Goal: Transaction & Acquisition: Purchase product/service

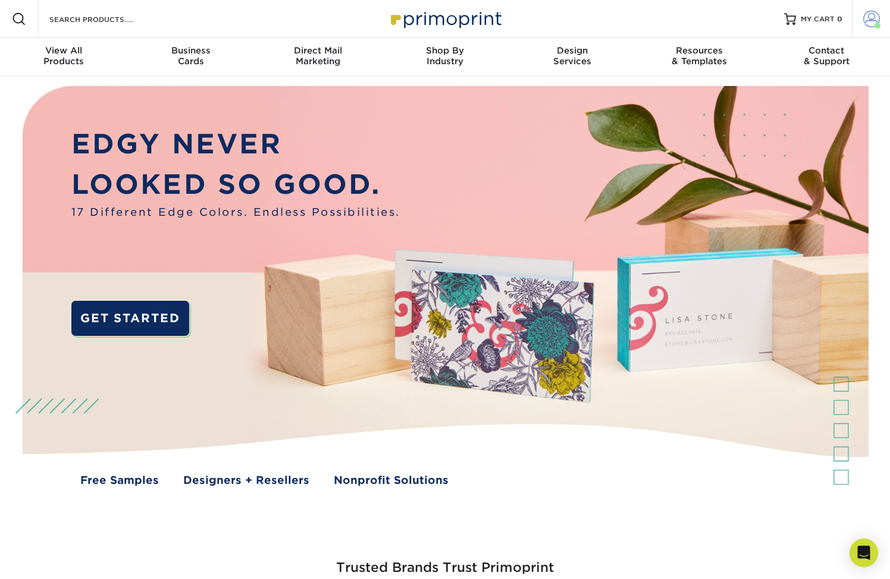
click at [870, 20] on span at bounding box center [871, 19] width 17 height 17
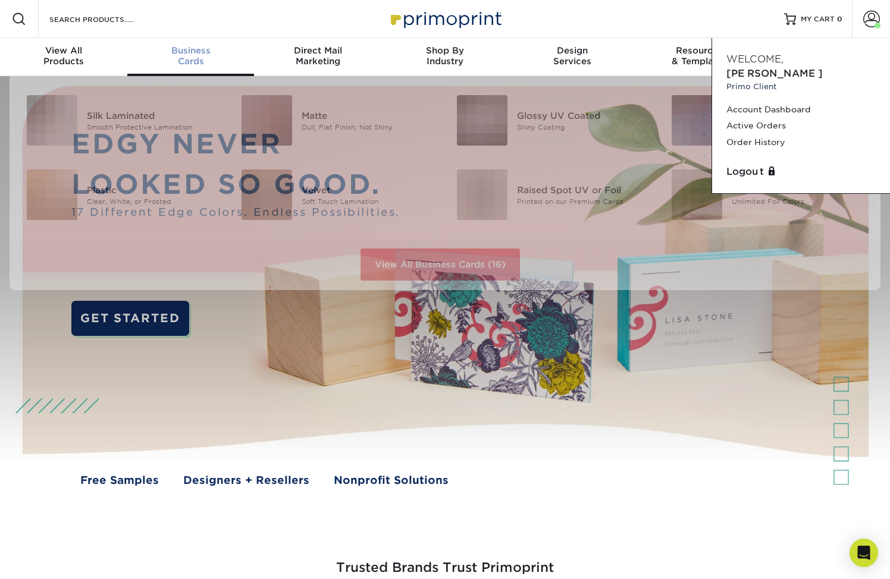
click at [191, 49] on span "Business" at bounding box center [190, 50] width 127 height 11
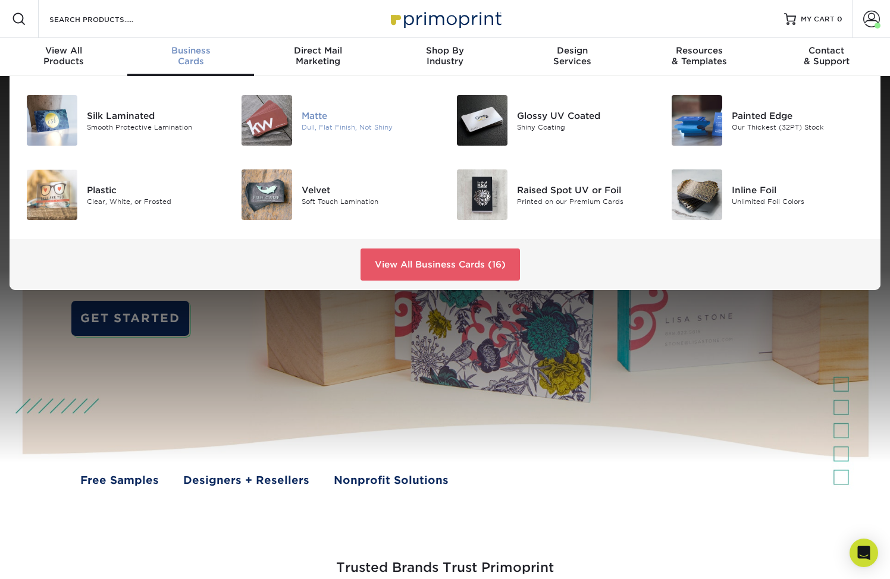
click at [304, 114] on div "Matte" at bounding box center [369, 115] width 134 height 13
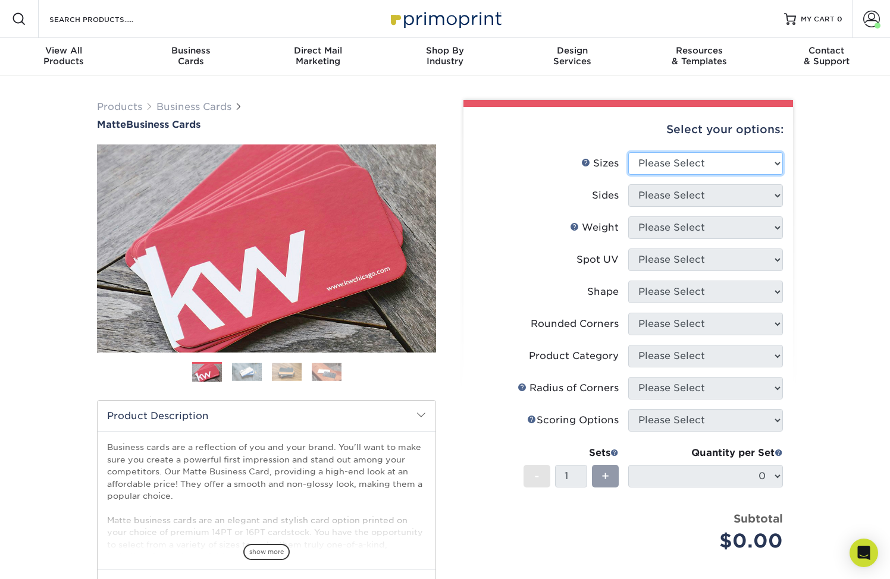
select select "2.00x3.50"
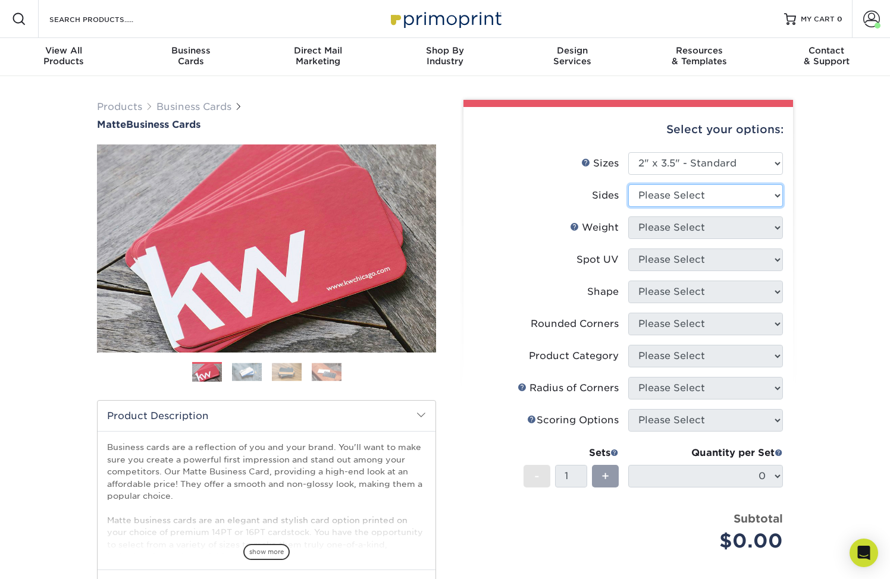
select select "13abbda7-1d64-4f25-8bb2-c179b224825d"
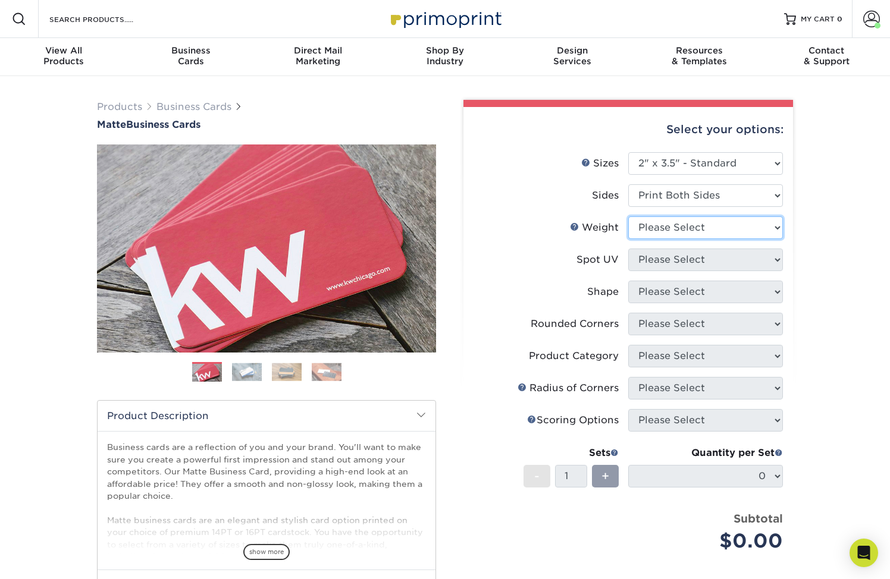
select select "16PT"
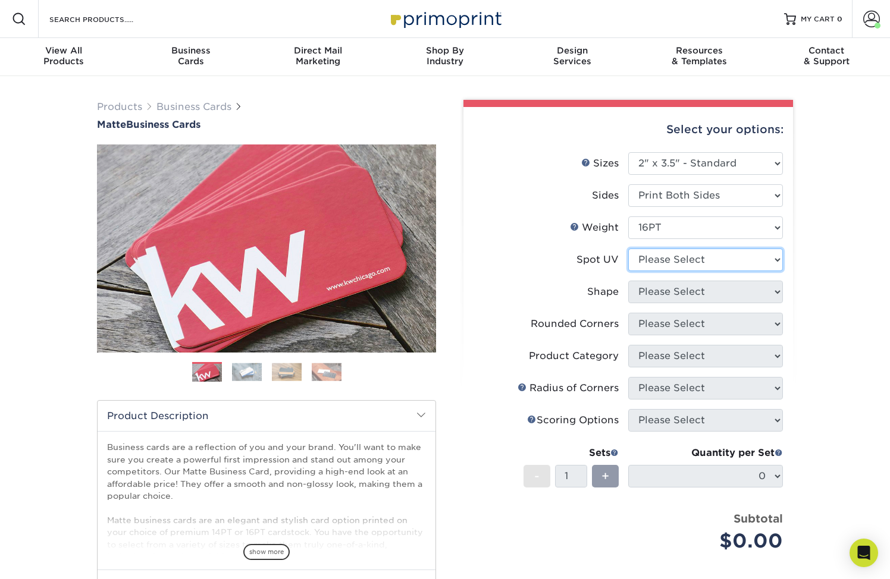
select select "0"
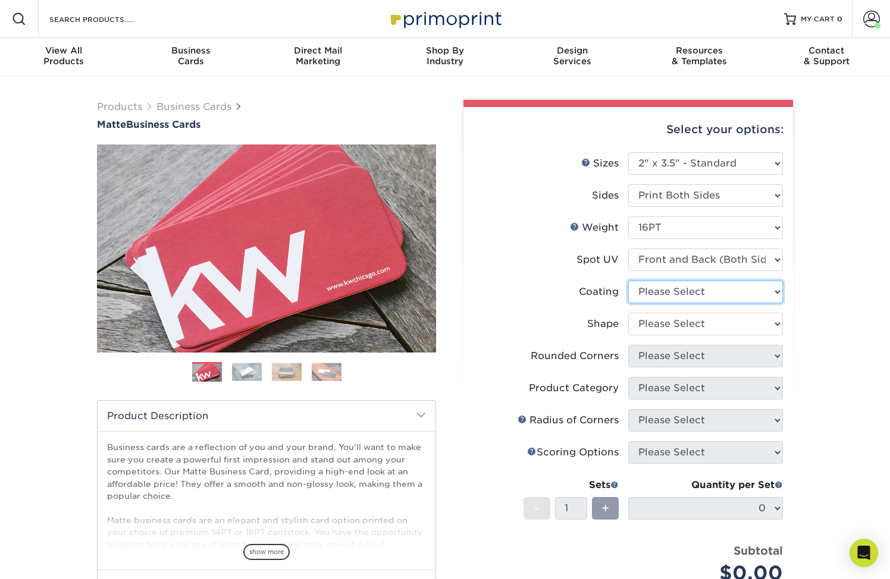
select select "121bb7b5-3b4d-429f-bd8d-bbf80e953313"
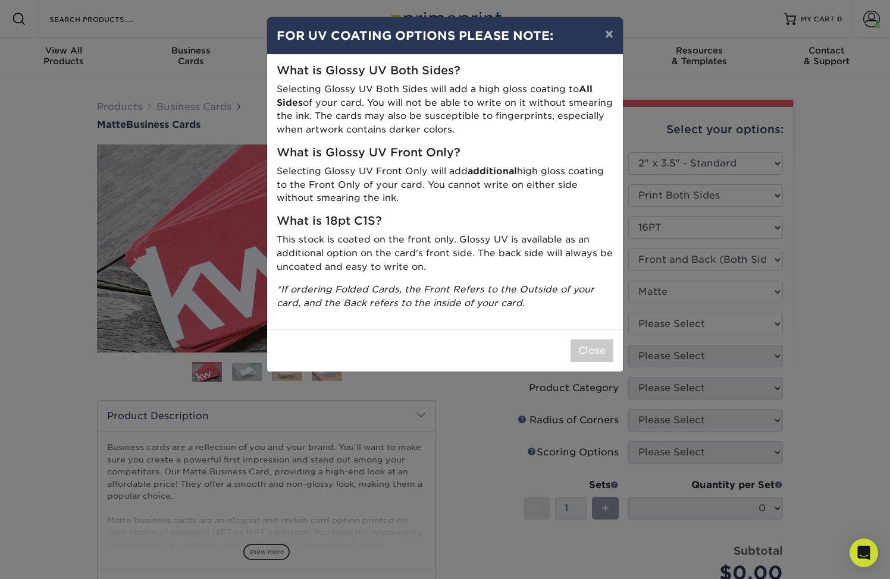
drag, startPoint x: 584, startPoint y: 343, endPoint x: 613, endPoint y: 336, distance: 30.6
click at [584, 343] on button "Close" at bounding box center [591, 351] width 43 height 23
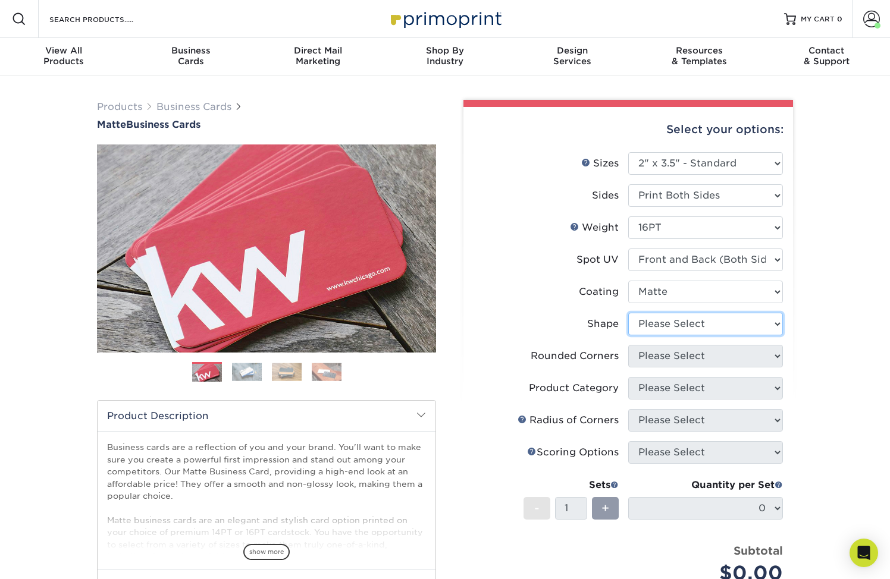
select select "standard"
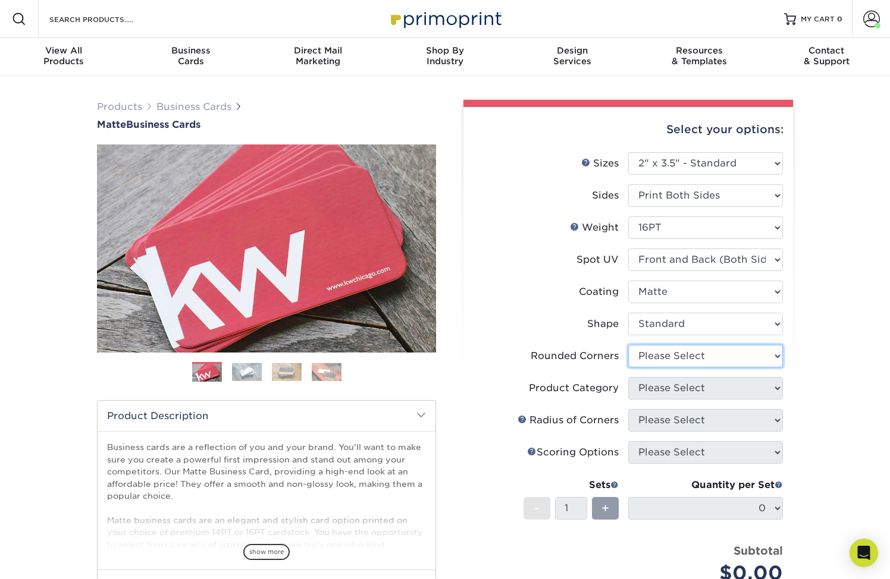
select select "7672df9e-0e0a-464d-8e1f-920c575e4da3"
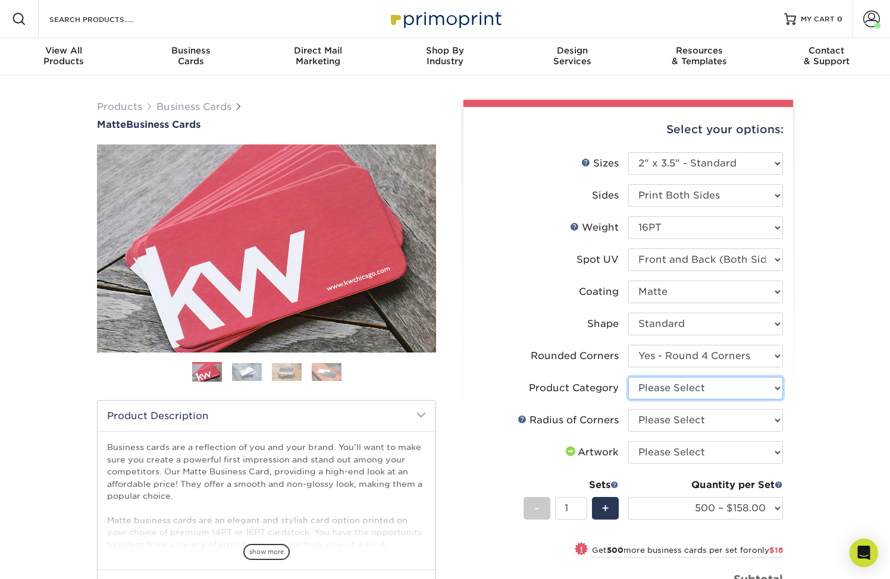
select select "3b5148f1-0588-4f88-a218-97bcfdce65c1"
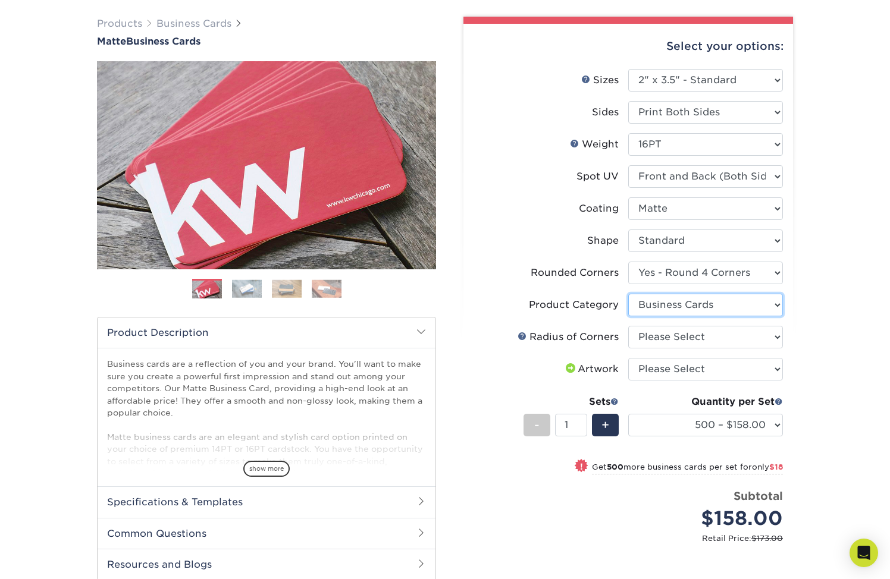
scroll to position [86, 0]
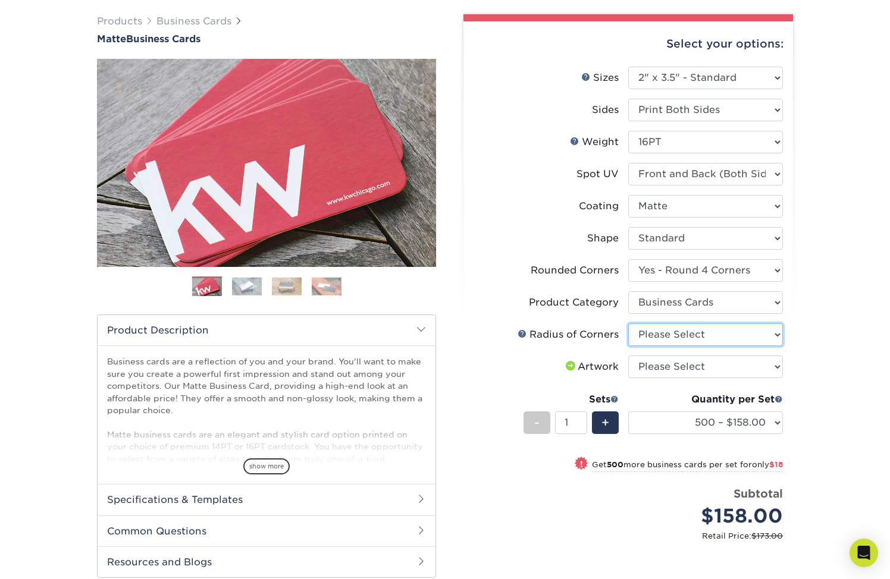
select select "589680c7-ee9a-431b-9d12-d7aeb1386a97"
select select "upload"
select select "1000 – $176.00"
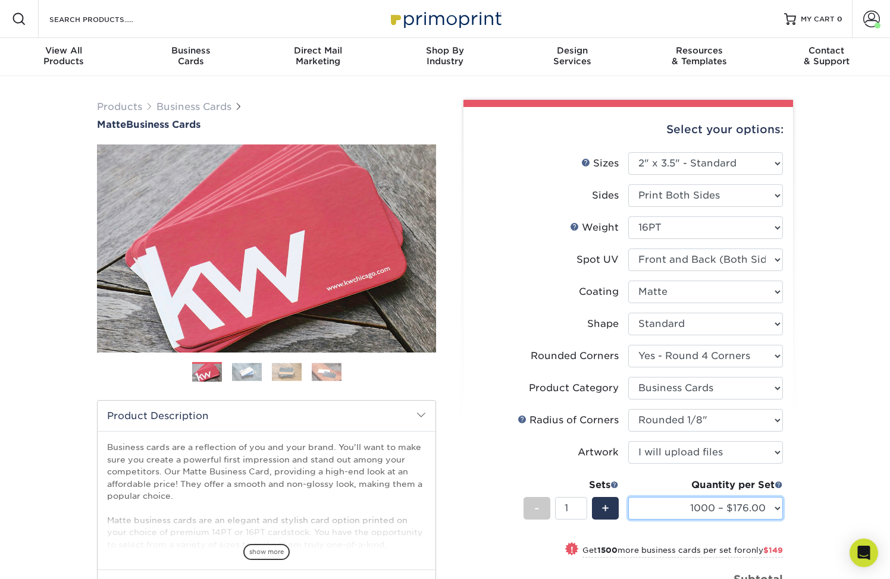
scroll to position [0, 0]
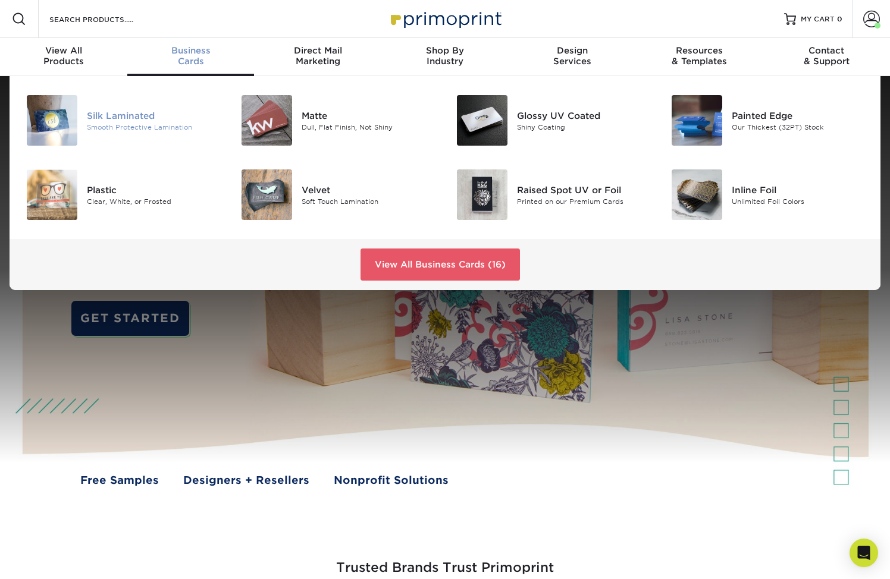
click at [128, 124] on div "Smooth Protective Lamination" at bounding box center [154, 127] width 134 height 10
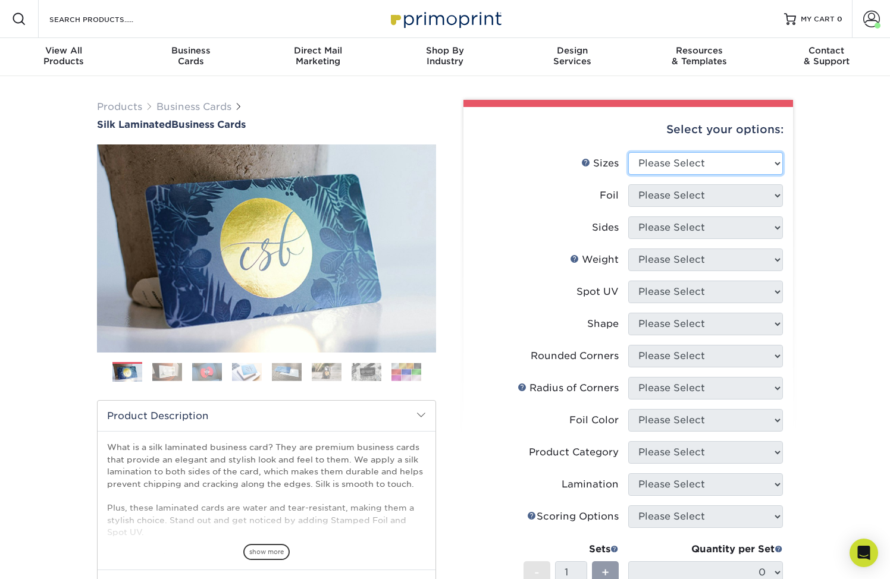
select select "2.00x3.50"
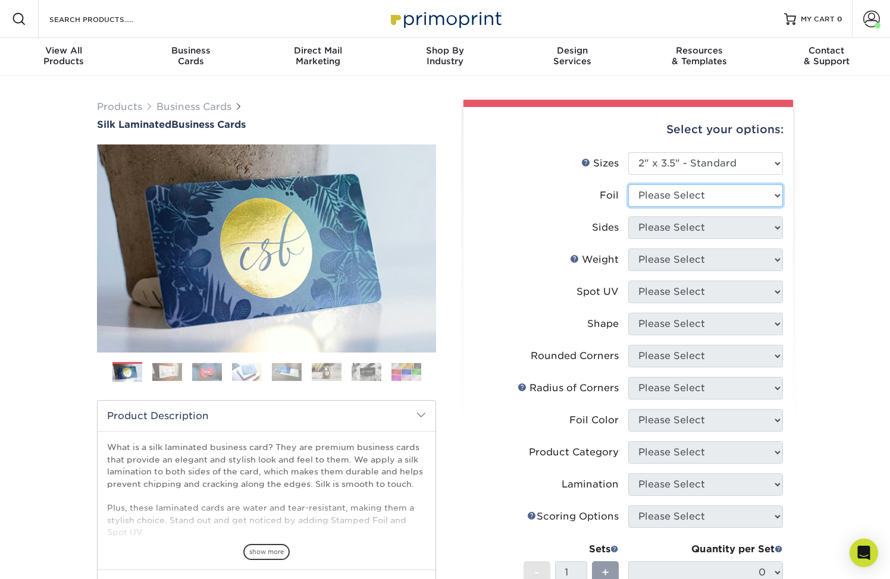
select select "0"
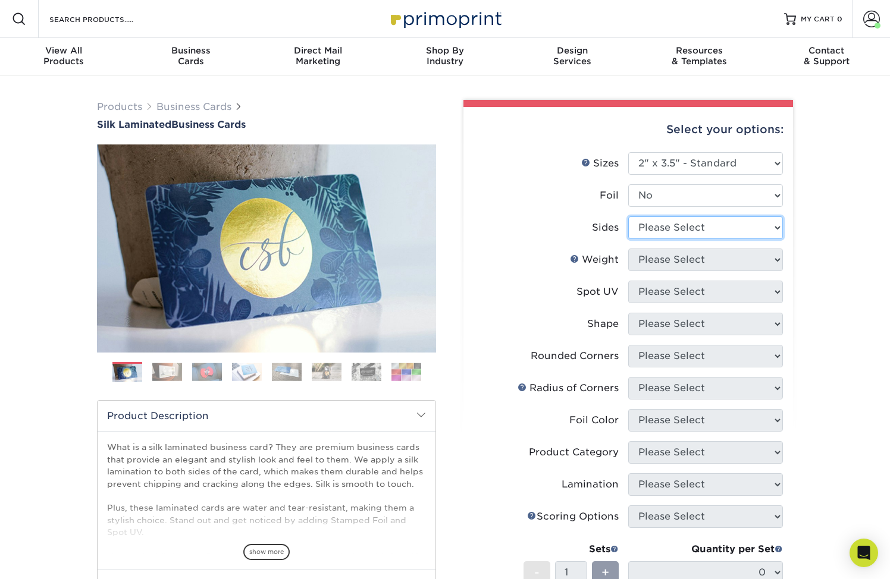
select select "13abbda7-1d64-4f25-8bb2-c179b224825d"
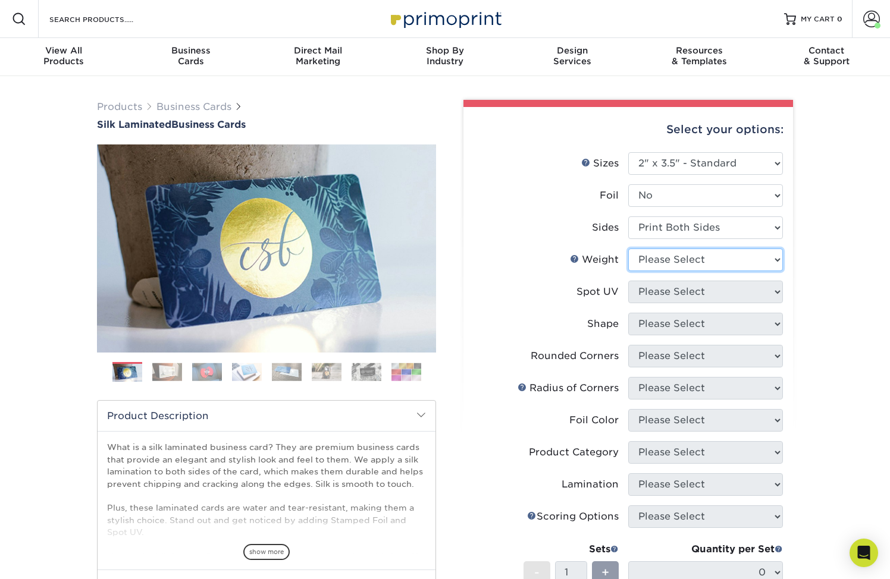
select select "16PT"
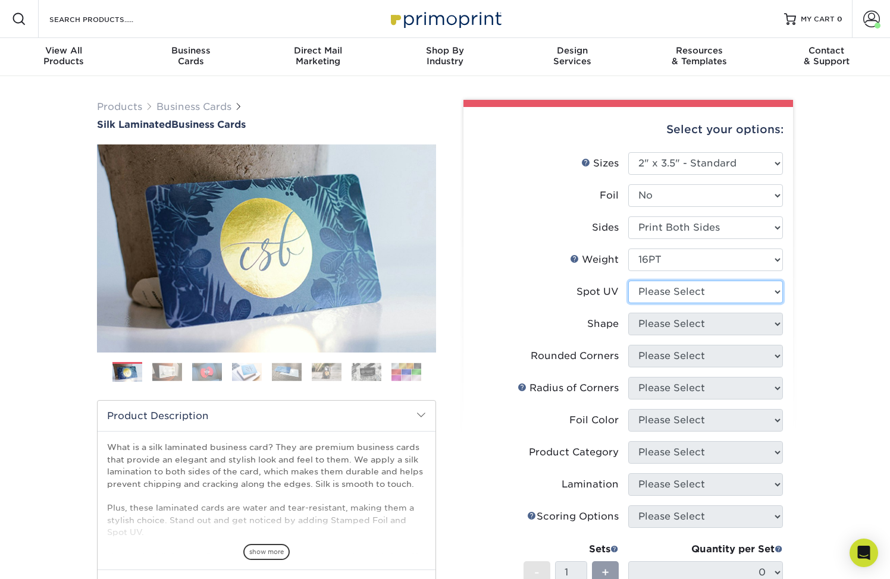
select select "0"
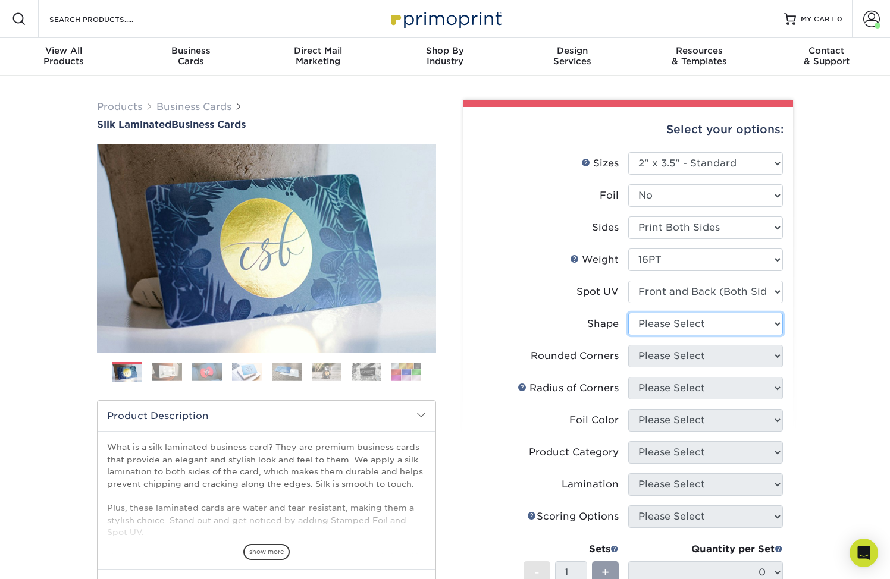
select select "standard"
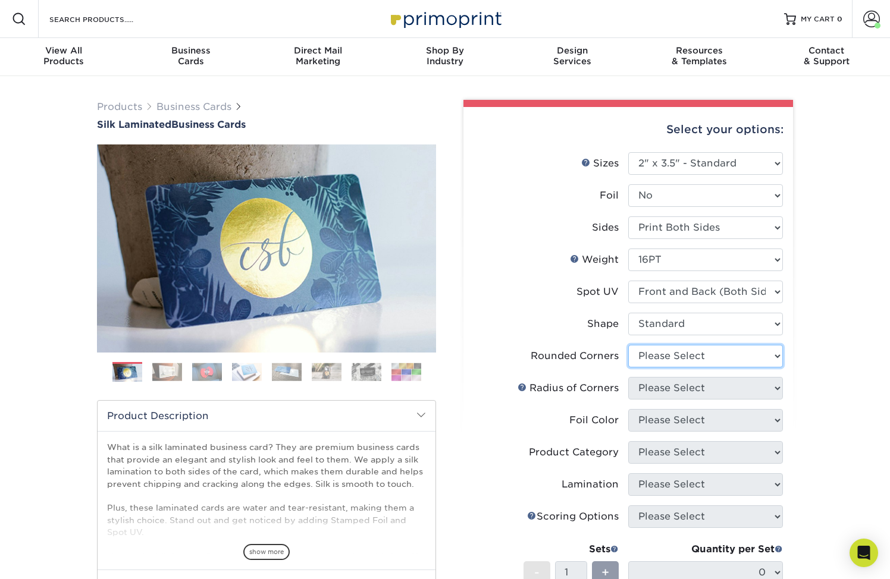
select select "7672df9e-0e0a-464d-8e1f-920c575e4da3"
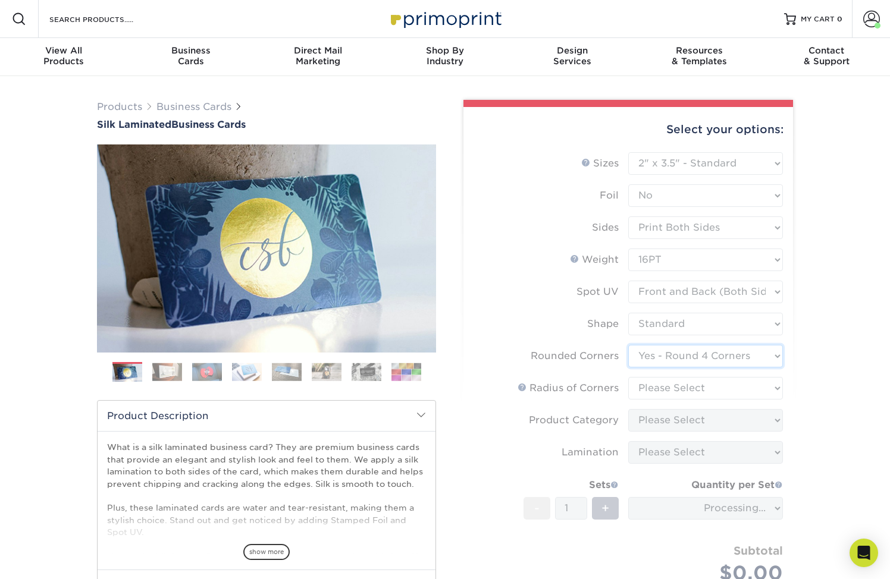
scroll to position [1, 0]
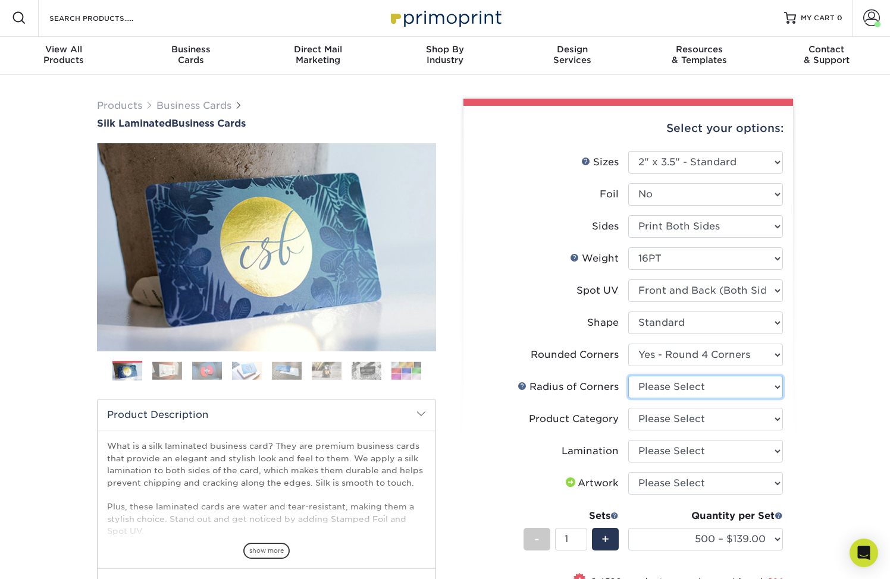
select select "589680c7-ee9a-431b-9d12-d7aeb1386a97"
select select "3b5148f1-0588-4f88-a218-97bcfdce65c1"
select select "ccacb42f-45f7-42d3-bbd3-7c8421cf37f0"
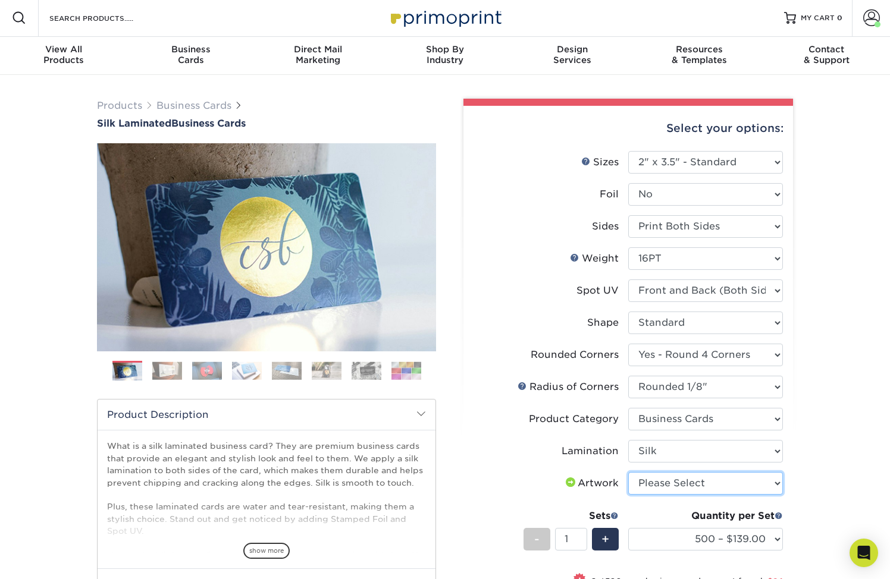
select select "upload"
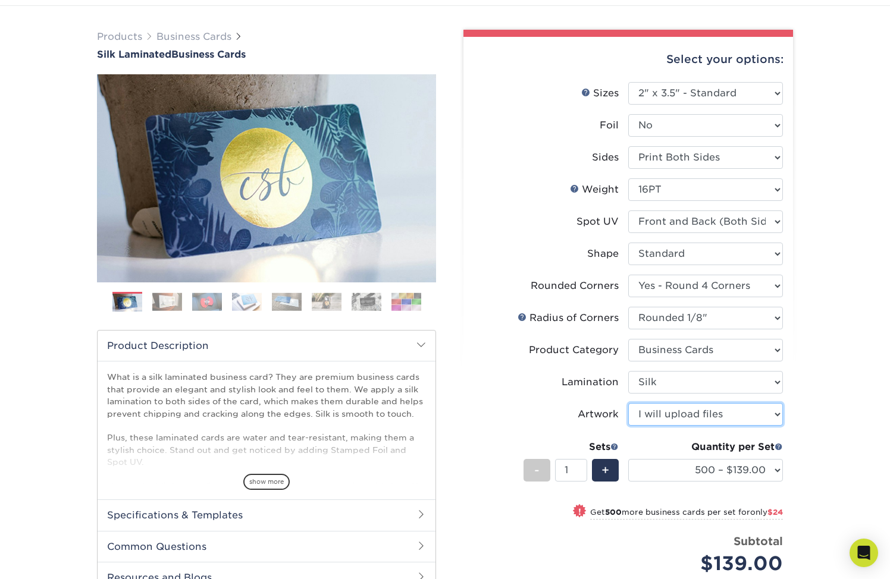
scroll to position [73, 0]
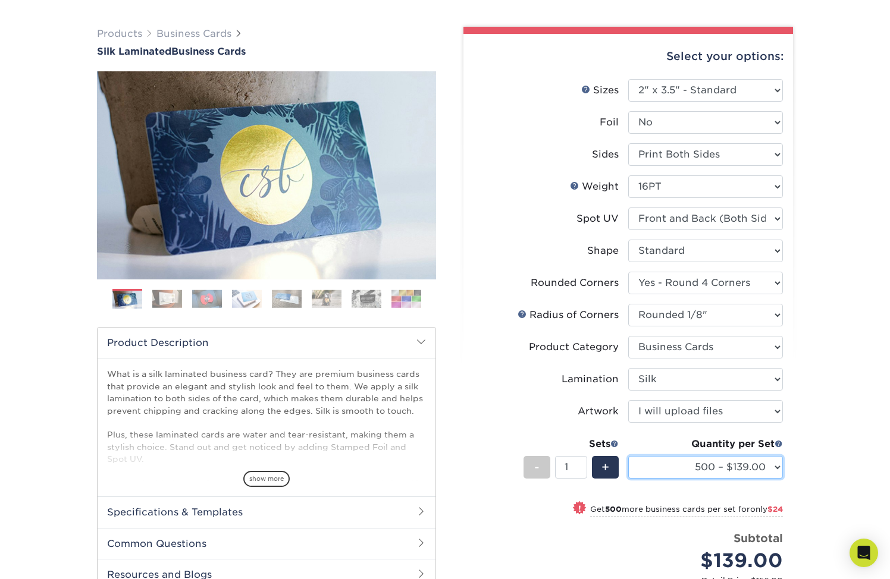
select select "1000 – $163.00"
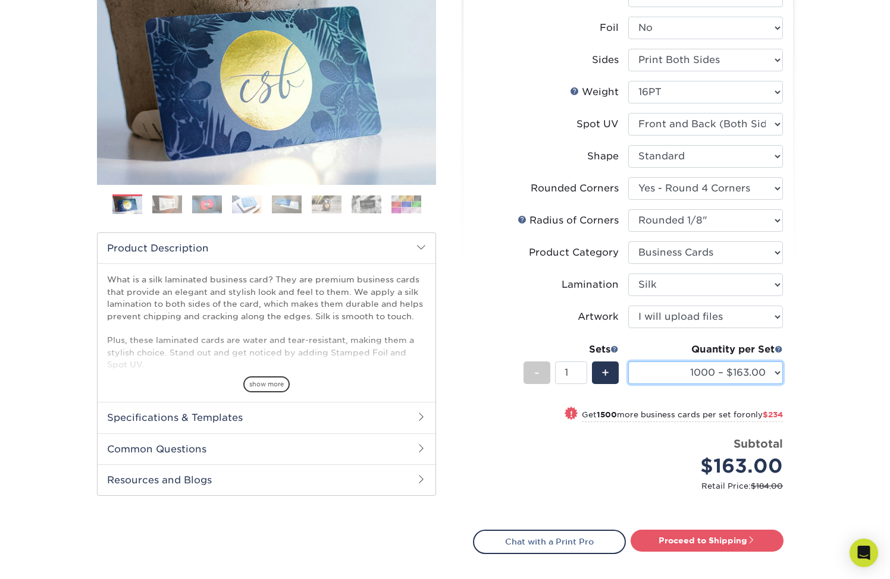
scroll to position [168, 0]
drag, startPoint x: 702, startPoint y: 366, endPoint x: 503, endPoint y: 327, distance: 203.0
click at [503, 327] on ul "Sizes Help Sizes Please Select 1.5" x 3.5" - Mini 1.75" x 3.5" - Mini 2" x 2" -…" at bounding box center [628, 245] width 310 height 522
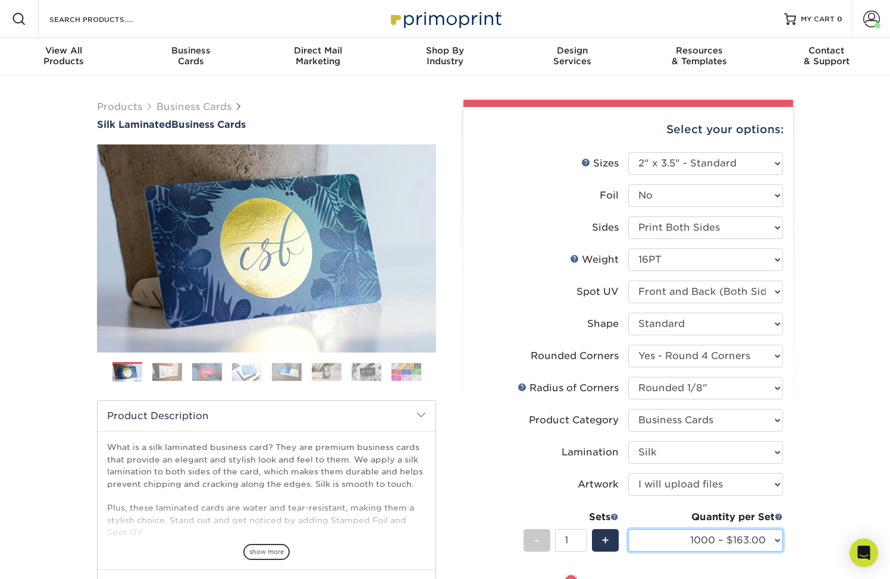
scroll to position [0, 0]
